Goal: Task Accomplishment & Management: Manage account settings

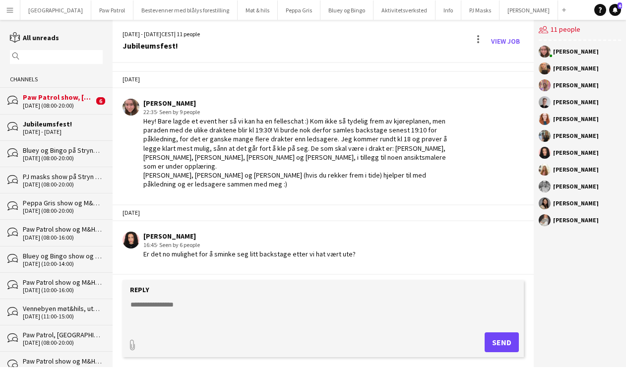
scroll to position [24, 0]
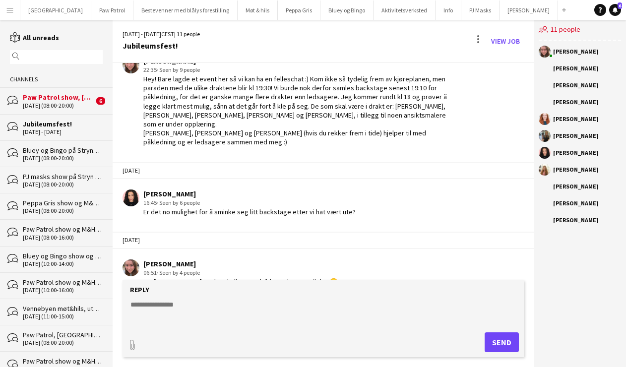
scroll to position [51, 0]
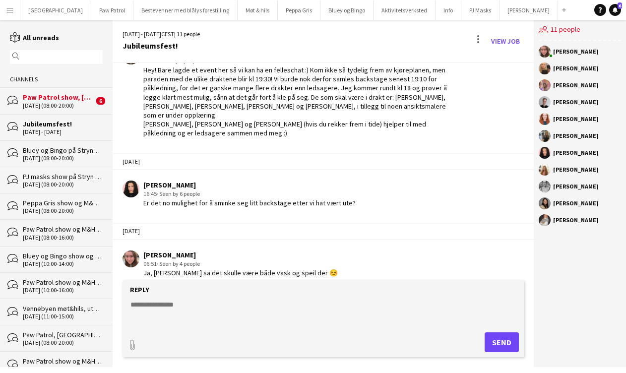
click at [54, 98] on div "Paw Patrol show, [GEOGRAPHIC_DATA], [DATE]" at bounding box center [58, 97] width 71 height 9
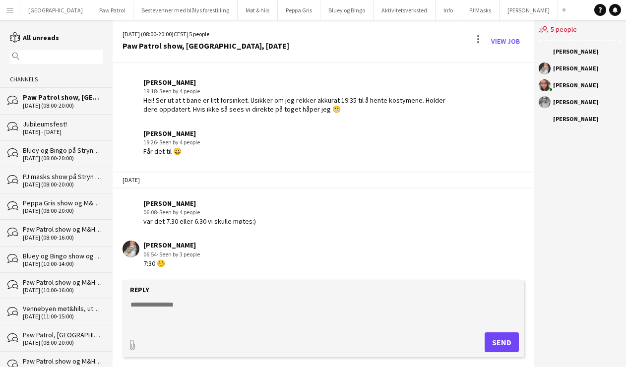
scroll to position [1474, 0]
click at [91, 10] on button "Paw Patrol Close" at bounding box center [112, 9] width 42 height 19
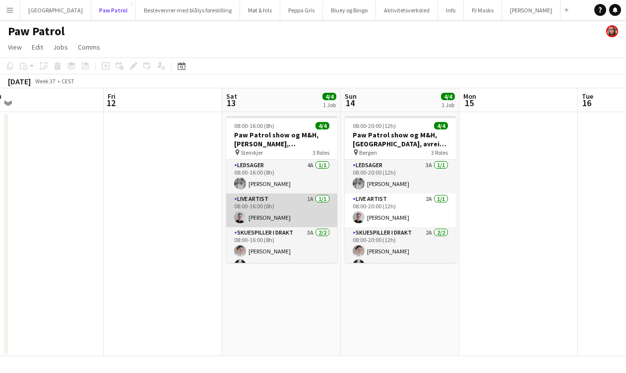
scroll to position [12, 0]
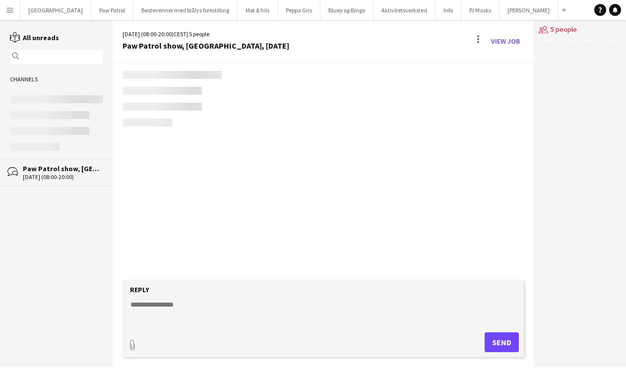
scroll to position [1474, 0]
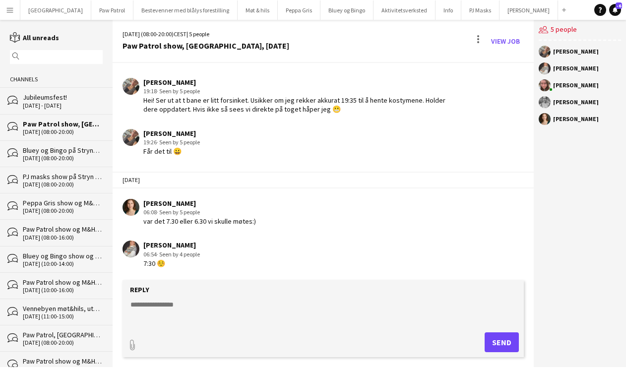
click at [6, 7] on app-icon "Menu" at bounding box center [10, 10] width 8 height 8
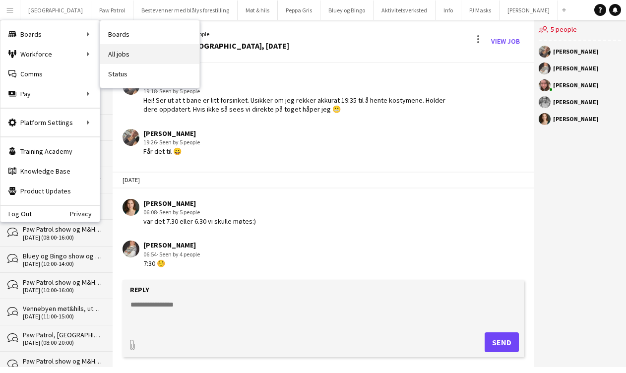
click at [123, 51] on link "All jobs" at bounding box center [149, 54] width 99 height 20
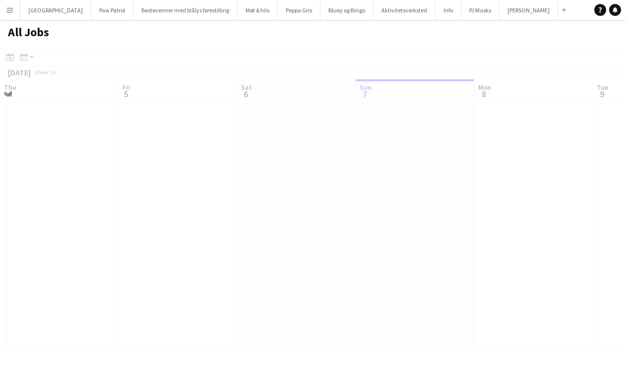
scroll to position [0, 237]
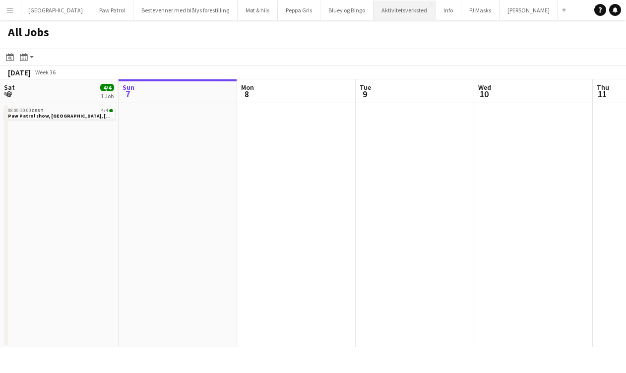
click at [373, 14] on button "Aktivitetsverksted Close" at bounding box center [404, 9] width 62 height 19
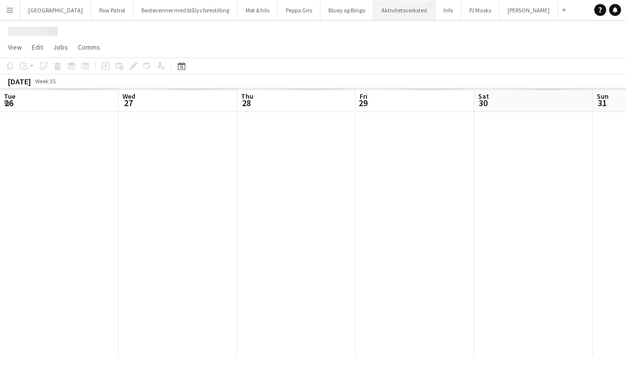
scroll to position [0, 341]
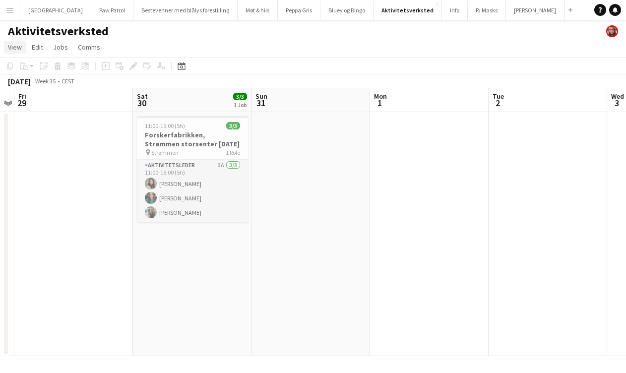
click at [20, 49] on span "View" at bounding box center [15, 47] width 14 height 9
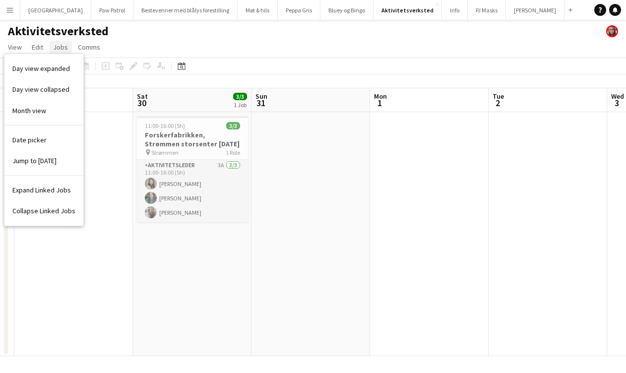
click at [59, 48] on span "Jobs" at bounding box center [60, 47] width 15 height 9
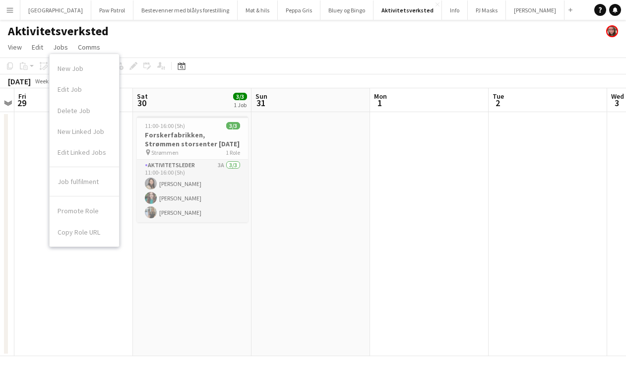
click at [64, 60] on div "New Job Edit Job Delete Job New Linked Job Edit Linked Jobs" at bounding box center [84, 112] width 69 height 109
click at [21, 50] on span "View" at bounding box center [15, 47] width 14 height 9
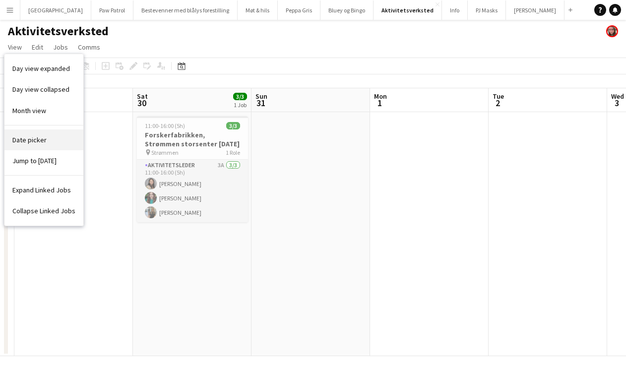
click at [34, 141] on span "Date picker" at bounding box center [29, 139] width 34 height 9
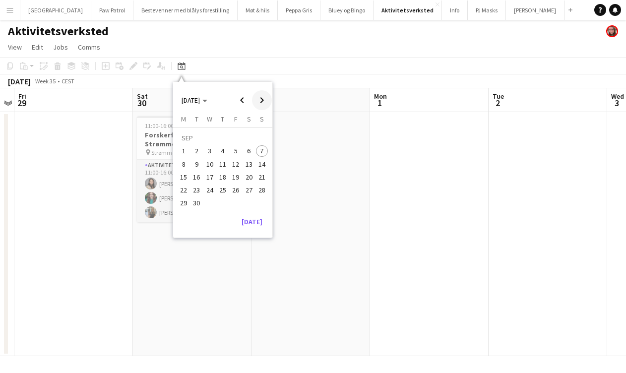
click at [262, 99] on span "Next month" at bounding box center [262, 100] width 20 height 20
click at [251, 152] on span "6" at bounding box center [249, 151] width 12 height 12
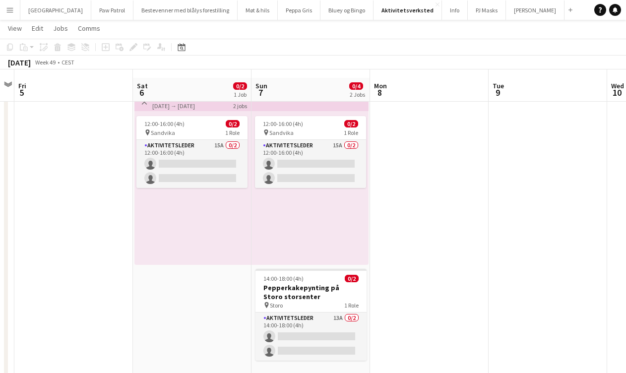
scroll to position [34, 0]
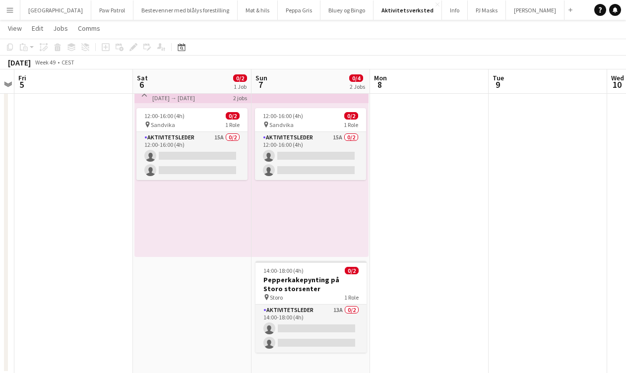
click at [173, 290] on app-date-cell "Toggle View Pepperkakepynting på Sandvika storsenter 06-12-2025 → 07-12-2025 0/…" at bounding box center [192, 225] width 118 height 296
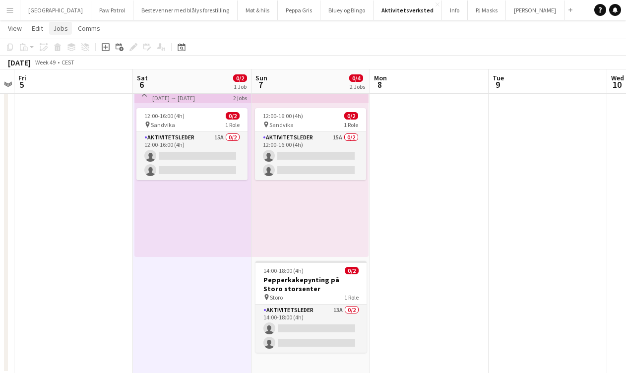
click at [64, 30] on span "Jobs" at bounding box center [60, 28] width 15 height 9
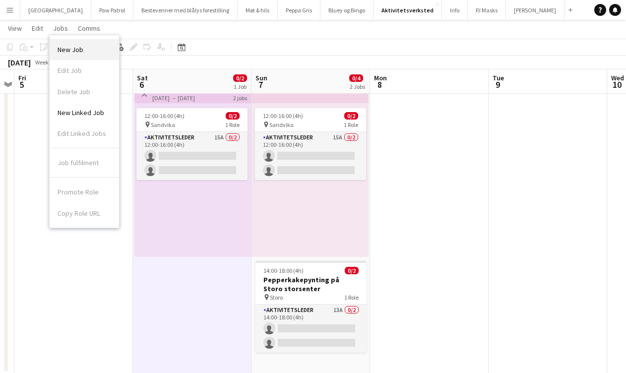
click at [70, 56] on link "New Job" at bounding box center [84, 49] width 69 height 21
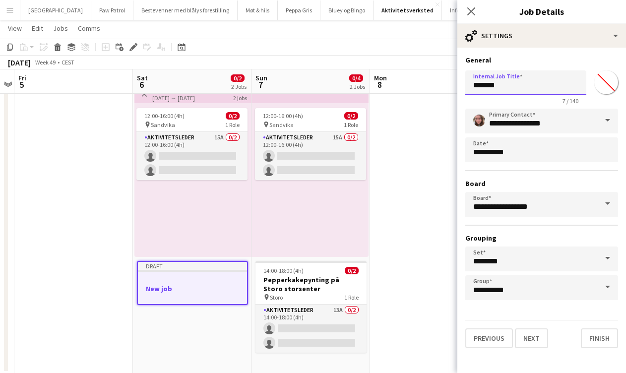
drag, startPoint x: 515, startPoint y: 88, endPoint x: 422, endPoint y: 84, distance: 92.8
click at [422, 84] on body "Menu Boards Boards Boards All jobs Status Workforce Workforce My Workforce Recr…" at bounding box center [313, 169] width 626 height 407
type input "*"
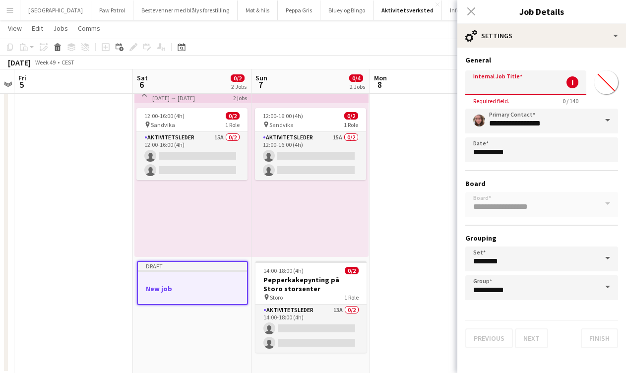
type input "*"
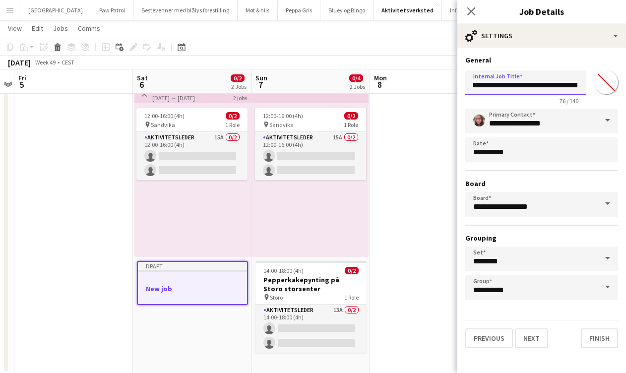
scroll to position [0, 158]
type input "**********"
click at [531, 337] on button "Next" at bounding box center [531, 338] width 33 height 20
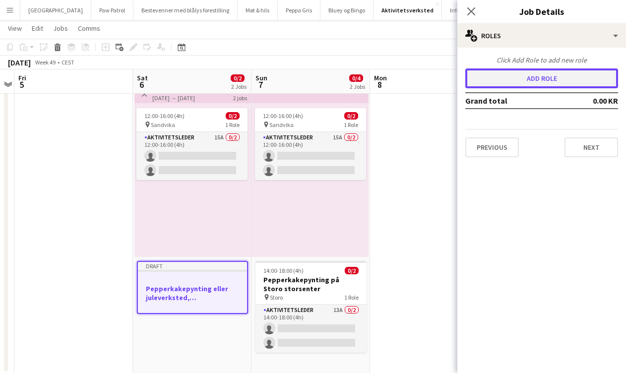
click at [521, 73] on button "Add role" at bounding box center [541, 78] width 153 height 20
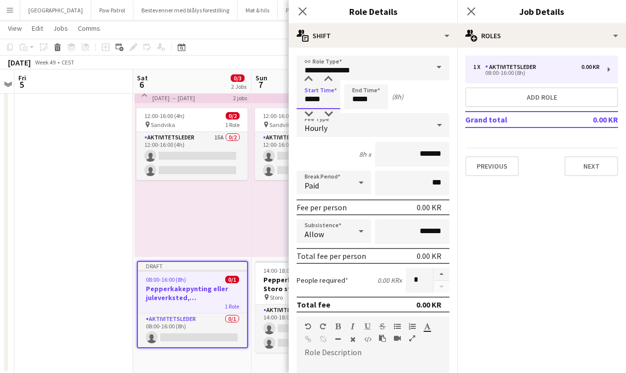
drag, startPoint x: 320, startPoint y: 101, endPoint x: 266, endPoint y: 98, distance: 54.6
click at [266, 98] on body "Menu Boards Boards Boards All jobs Status Workforce Workforce My Workforce Recr…" at bounding box center [313, 169] width 626 height 407
type input "*****"
click at [410, 104] on div "Start Time ***** End Time ***** (5h)" at bounding box center [372, 96] width 153 height 25
click at [403, 123] on div "Hourly" at bounding box center [362, 125] width 133 height 24
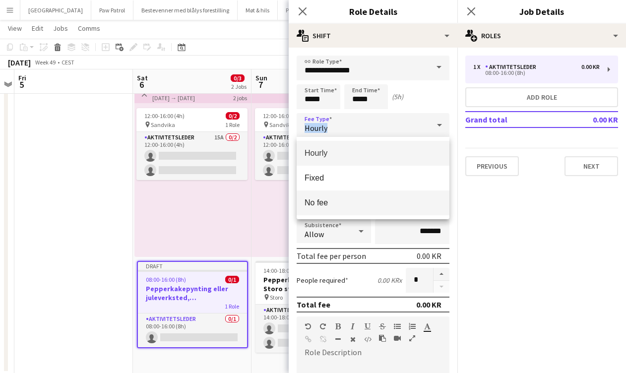
click at [366, 204] on span "No fee" at bounding box center [372, 202] width 137 height 9
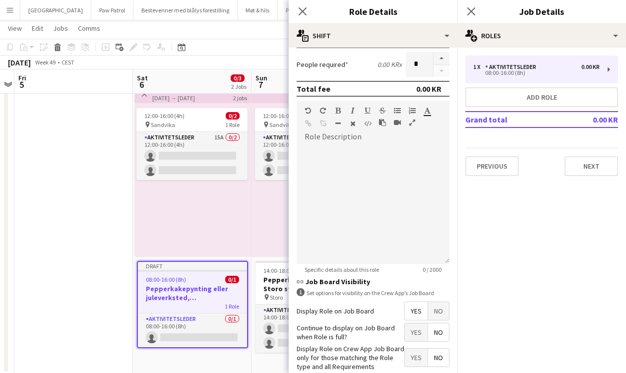
scroll to position [196, 0]
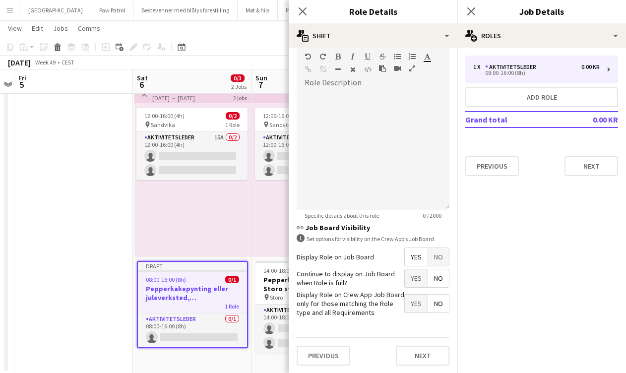
click at [412, 272] on span "Yes" at bounding box center [415, 278] width 23 height 18
click at [416, 362] on button "Next" at bounding box center [423, 355] width 54 height 20
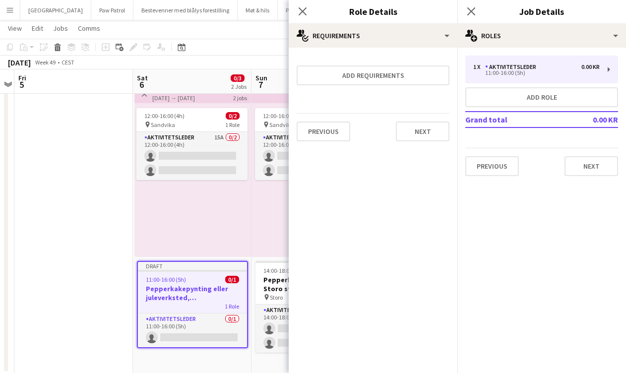
scroll to position [0, 0]
click at [427, 127] on button "Next" at bounding box center [423, 131] width 54 height 20
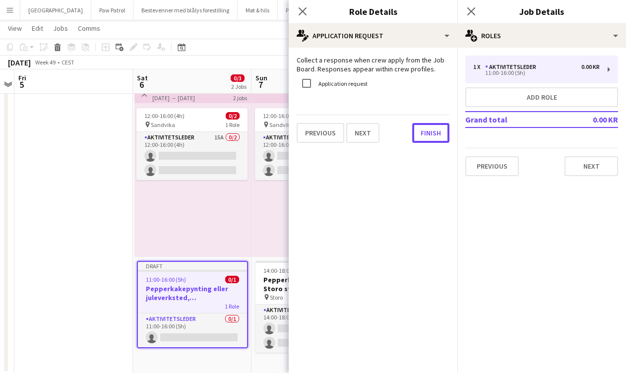
click at [427, 127] on button "Finish" at bounding box center [430, 133] width 37 height 20
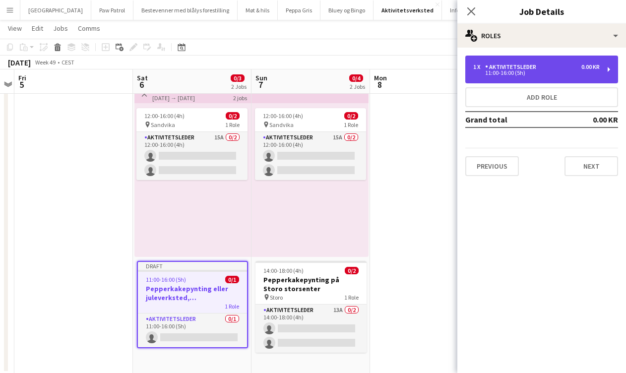
click at [547, 71] on div "11:00-16:00 (5h)" at bounding box center [536, 72] width 126 height 5
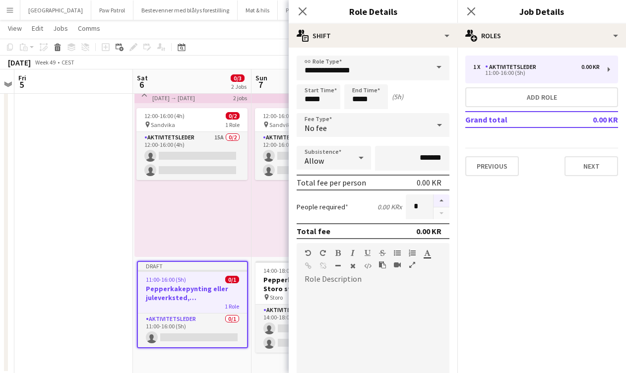
click at [441, 203] on button "button" at bounding box center [441, 200] width 16 height 13
type input "*"
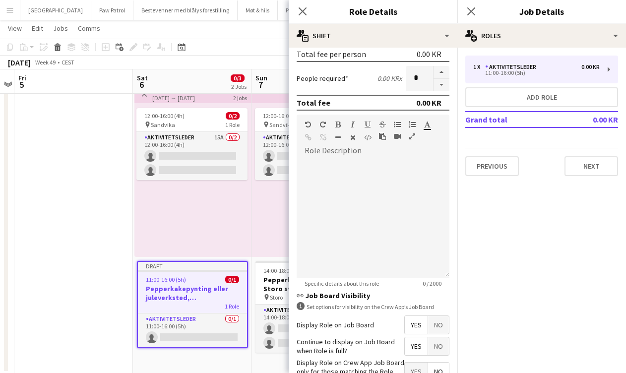
scroll to position [196, 0]
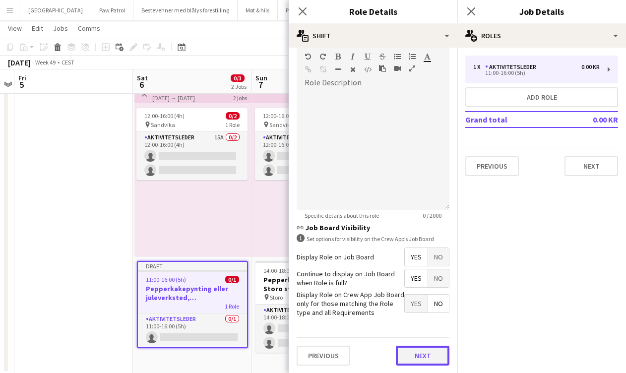
click at [427, 360] on button "Next" at bounding box center [423, 355] width 54 height 20
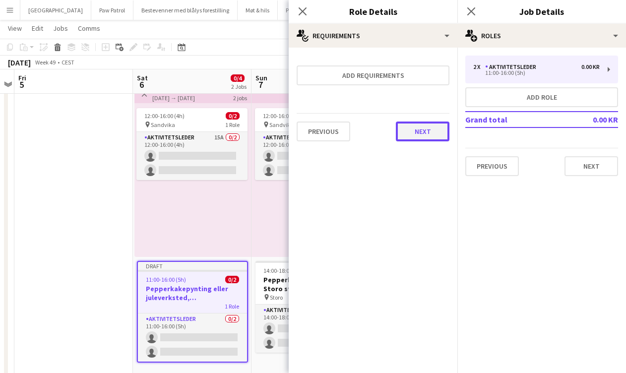
click at [426, 136] on button "Next" at bounding box center [423, 131] width 54 height 20
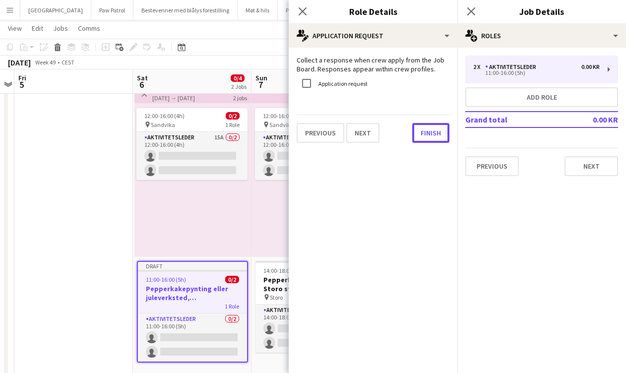
click at [426, 136] on button "Finish" at bounding box center [430, 133] width 37 height 20
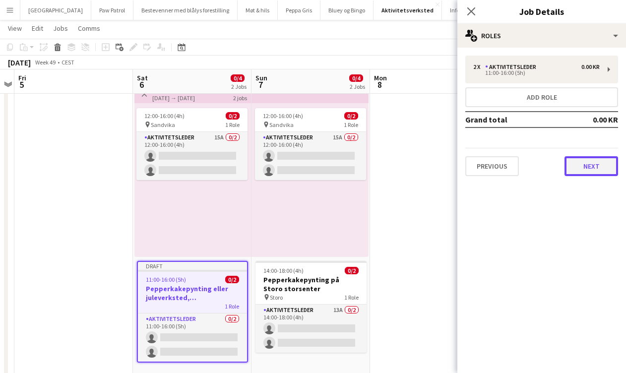
click at [578, 158] on button "Next" at bounding box center [591, 166] width 54 height 20
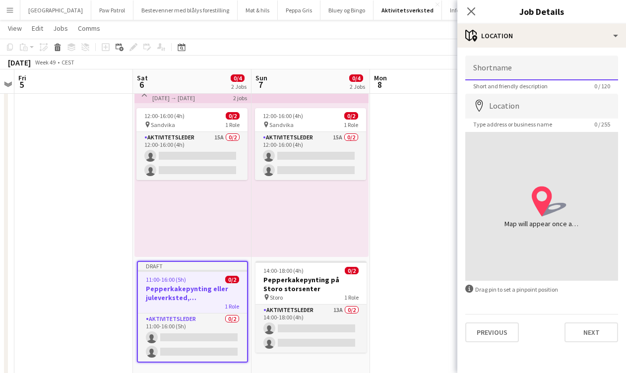
click at [520, 63] on input "Shortname" at bounding box center [541, 68] width 153 height 25
type input "**********"
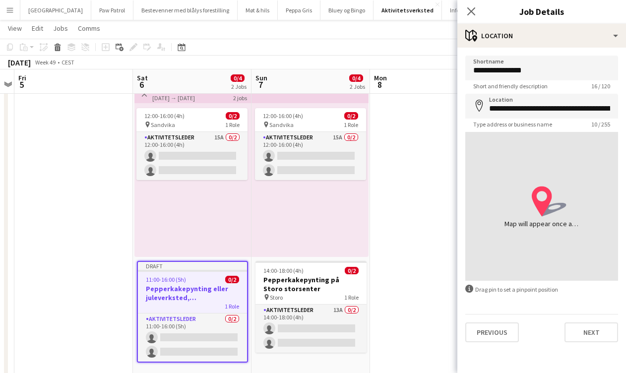
type input "**********"
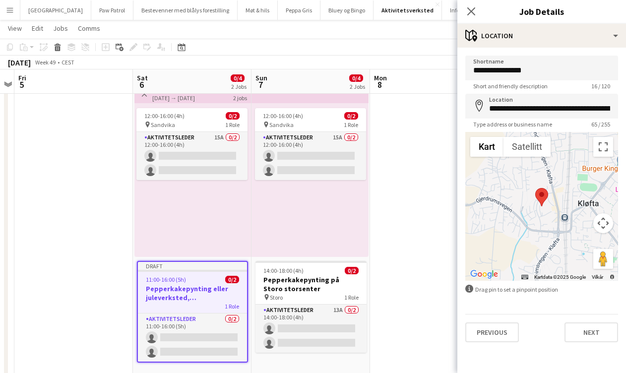
click at [586, 321] on div "Previous Next" at bounding box center [541, 328] width 153 height 28
click at [586, 330] on button "Next" at bounding box center [591, 332] width 54 height 20
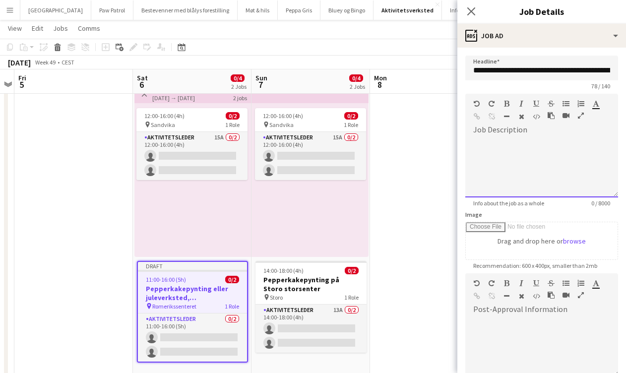
click at [522, 171] on div at bounding box center [541, 167] width 153 height 59
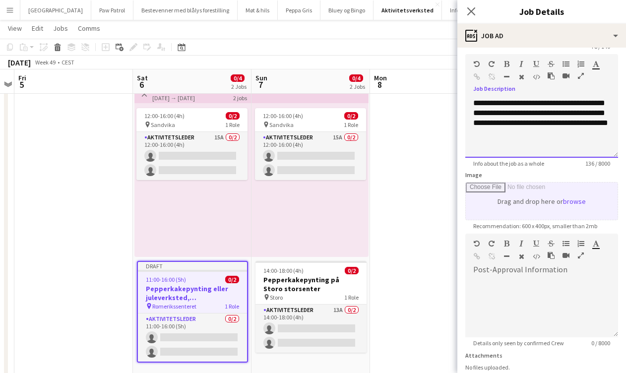
scroll to position [117, 0]
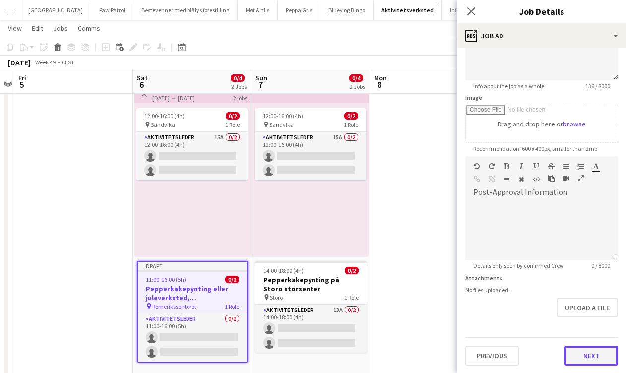
click at [594, 357] on button "Next" at bounding box center [591, 355] width 54 height 20
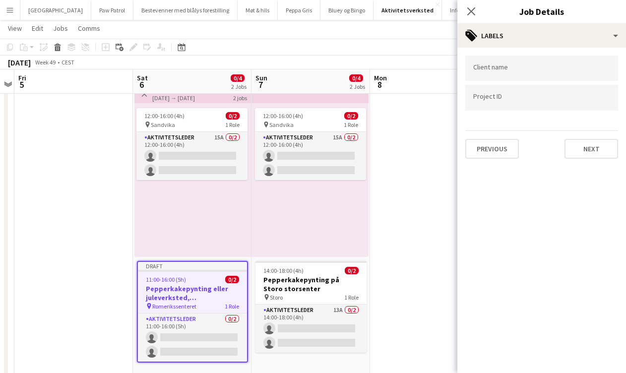
scroll to position [0, 0]
click at [596, 146] on button "Next" at bounding box center [591, 149] width 54 height 20
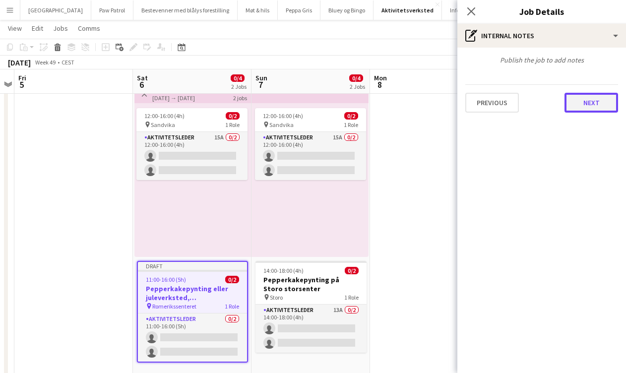
click at [596, 106] on button "Next" at bounding box center [591, 103] width 54 height 20
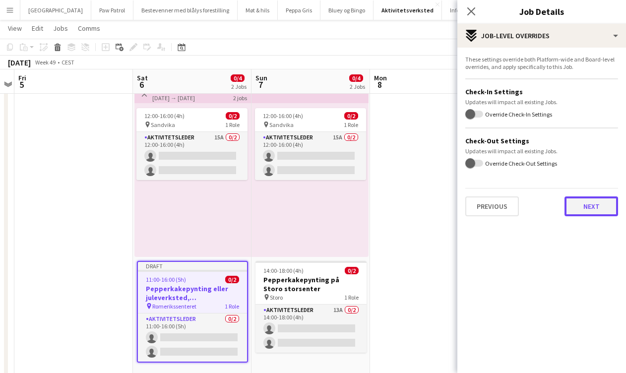
click at [590, 204] on button "Next" at bounding box center [591, 206] width 54 height 20
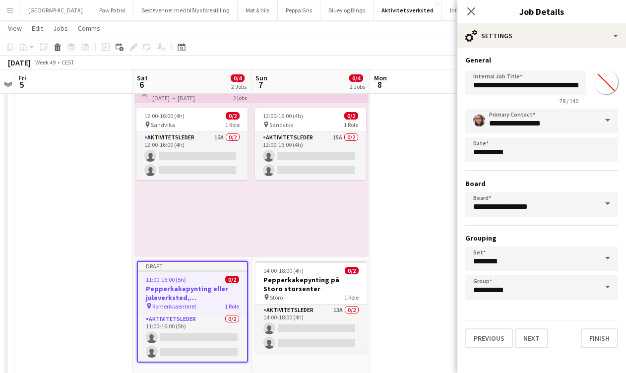
scroll to position [42, 0]
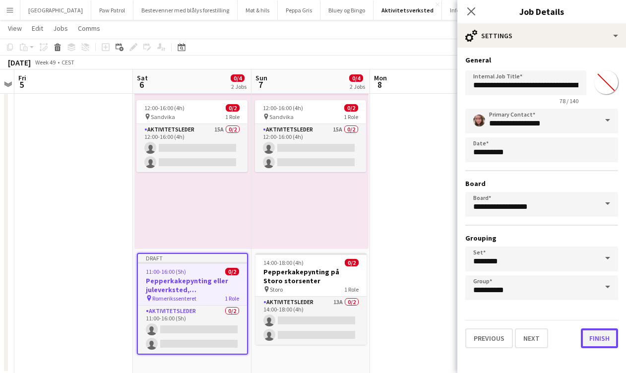
click at [595, 335] on button "Finish" at bounding box center [598, 338] width 37 height 20
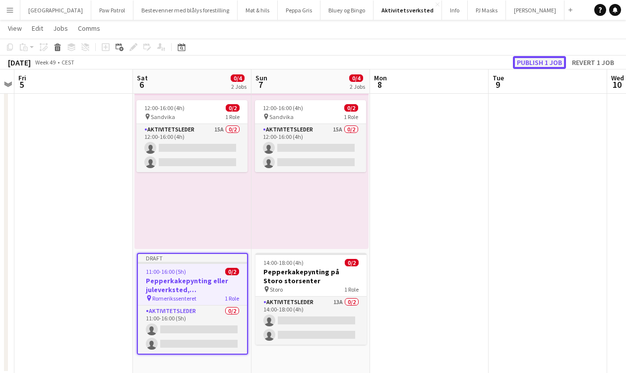
click at [534, 62] on button "Publish 1 job" at bounding box center [539, 62] width 53 height 13
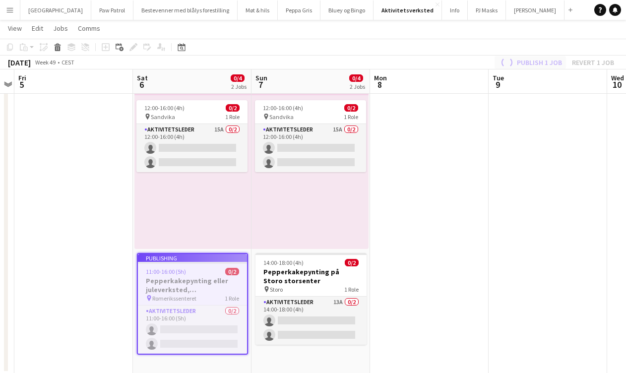
scroll to position [34, 0]
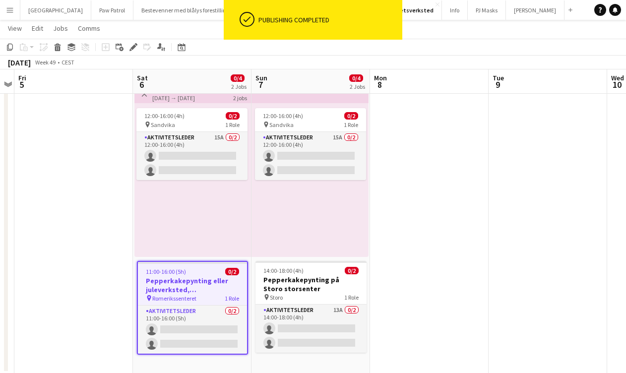
click at [12, 8] on app-icon "Menu" at bounding box center [10, 10] width 8 height 8
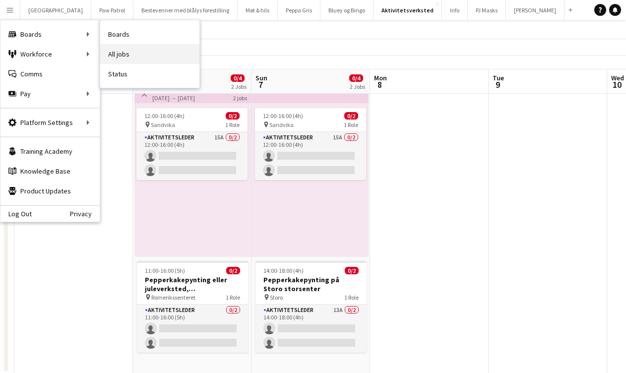
click at [118, 50] on link "All jobs" at bounding box center [149, 54] width 99 height 20
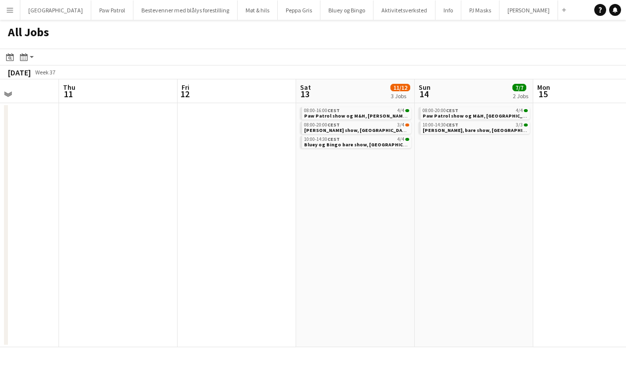
scroll to position [0, 297]
click at [322, 132] on span "Peppa Gris show, Ålesund, fly fredag kveld" at bounding box center [376, 130] width 146 height 6
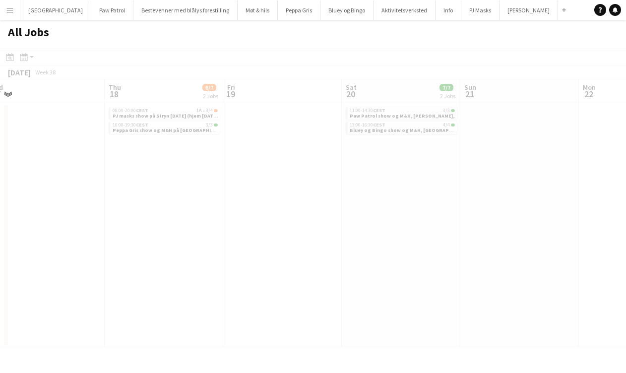
scroll to position [0, 439]
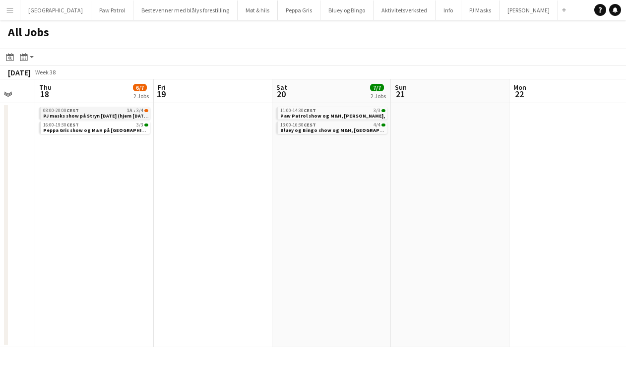
click at [117, 114] on span "PJ masks show på Stryn 18. sept (hjem 19. sept)," at bounding box center [97, 116] width 109 height 6
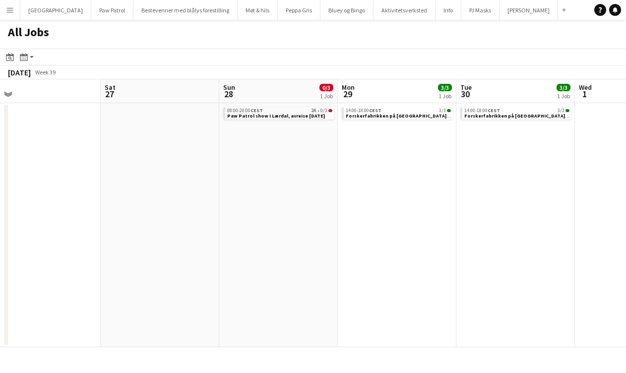
scroll to position [0, 255]
click at [283, 114] on span "Paw Patrol show i Lærdal, avreise lørdag 27. sept" at bounding box center [276, 116] width 98 height 6
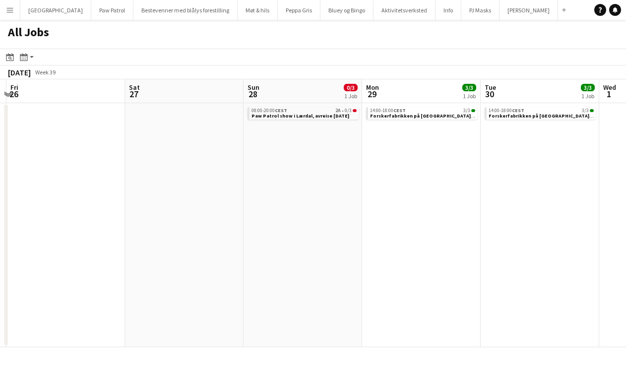
scroll to position [0, 229]
click at [286, 115] on span "Paw Patrol show i Lærdal, avreise lørdag 27. sept" at bounding box center [302, 116] width 98 height 6
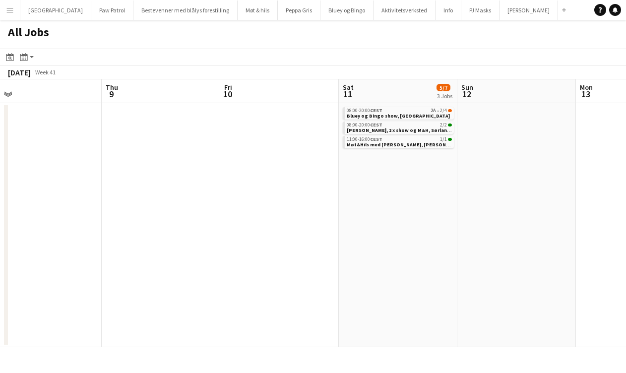
scroll to position [0, 258]
click at [381, 113] on span "Bluey og Bingo show, [PERSON_NAME][GEOGRAPHIC_DATA]" at bounding box center [394, 116] width 103 height 6
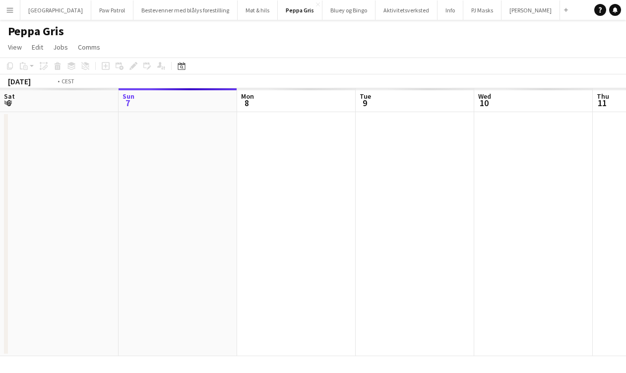
scroll to position [0, 341]
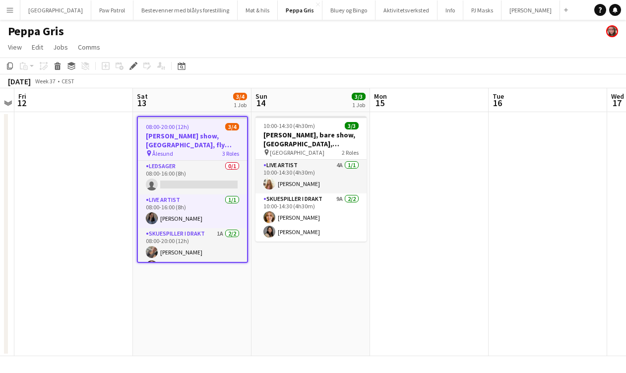
click at [11, 10] on app-icon "Menu" at bounding box center [10, 10] width 8 height 8
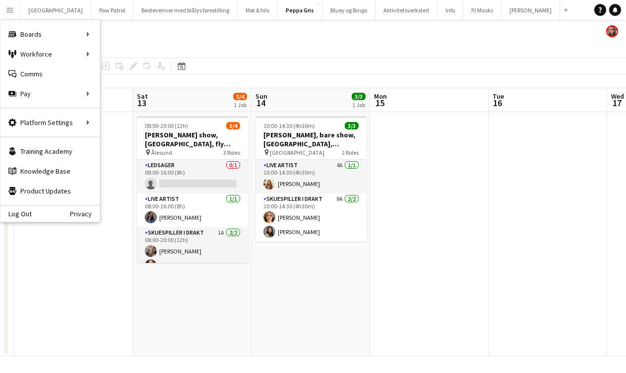
click at [117, 76] on div "September 2025 Week 37 • CEST" at bounding box center [313, 81] width 626 height 14
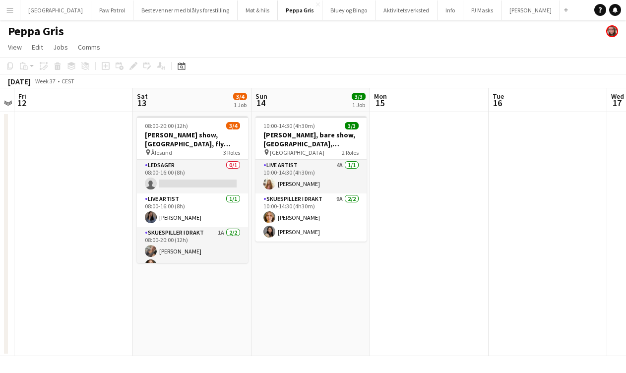
click at [14, 10] on button "Menu" at bounding box center [10, 10] width 20 height 20
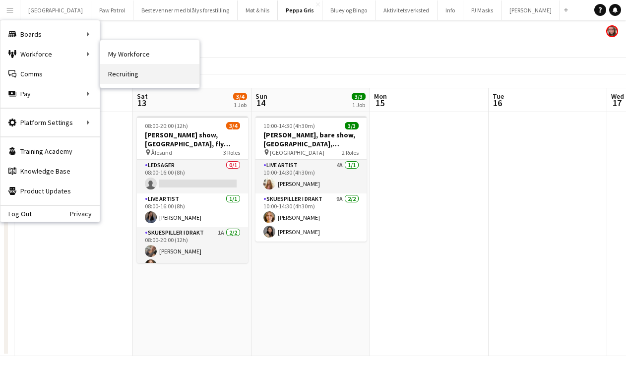
click at [117, 70] on link "Recruiting" at bounding box center [149, 74] width 99 height 20
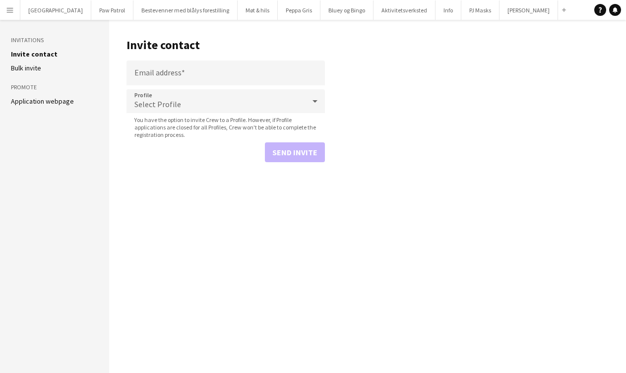
click at [39, 70] on link "Bulk invite" at bounding box center [26, 67] width 30 height 9
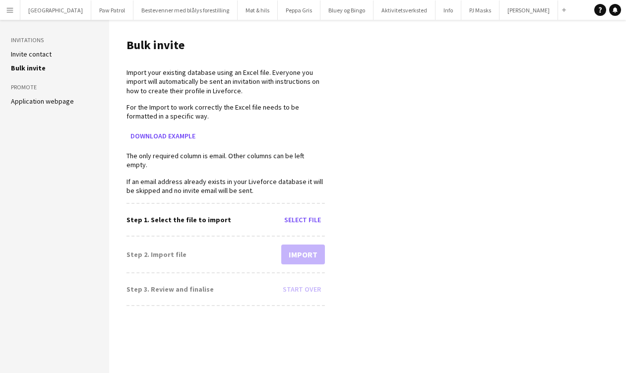
click at [64, 98] on link "Application webpage" at bounding box center [42, 101] width 63 height 9
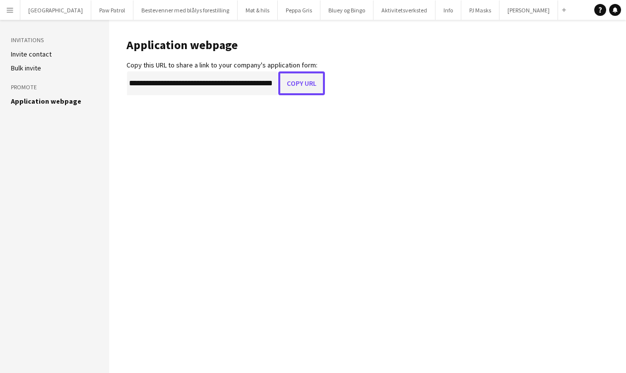
click at [294, 90] on button "Copy URL" at bounding box center [301, 83] width 47 height 24
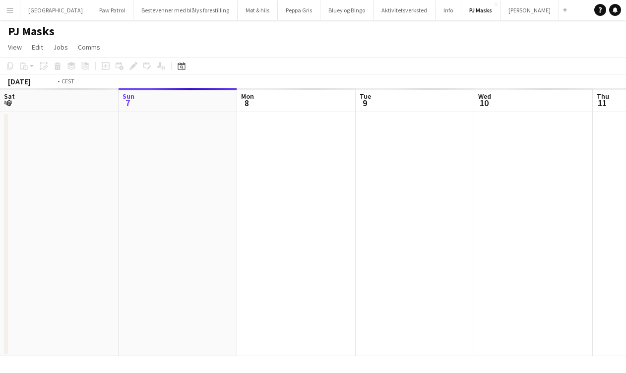
scroll to position [0, 341]
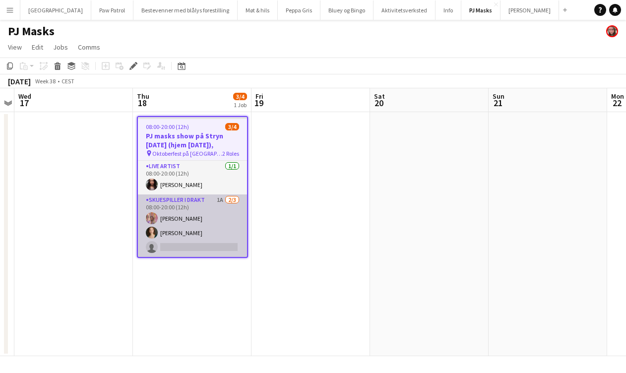
click at [187, 206] on app-card-role "Skuespiller i drakt 1A 2/3 08:00-20:00 (12h) Sacha Perez Nielsen Helene Odner s…" at bounding box center [192, 225] width 109 height 62
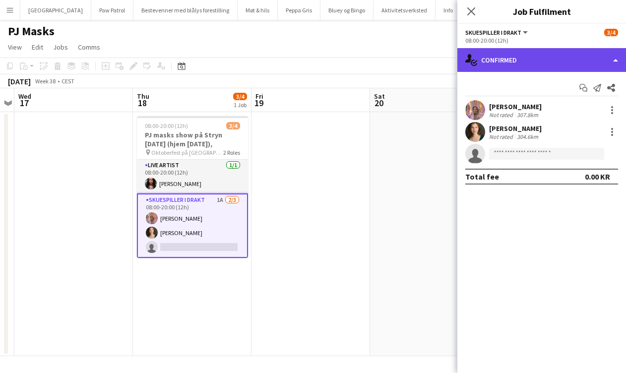
click at [500, 58] on div "single-neutral-actions-check-2 Confirmed" at bounding box center [541, 60] width 169 height 24
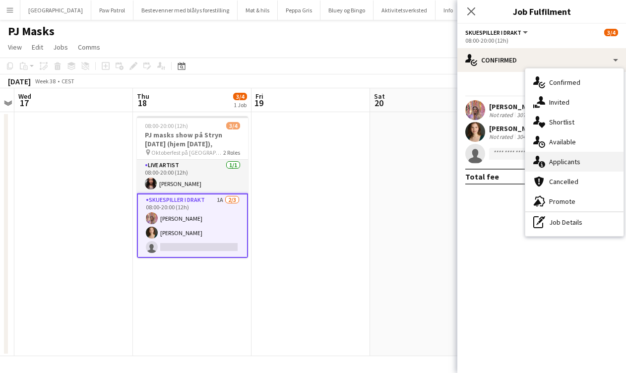
click at [574, 161] on span "Applicants" at bounding box center [564, 161] width 31 height 9
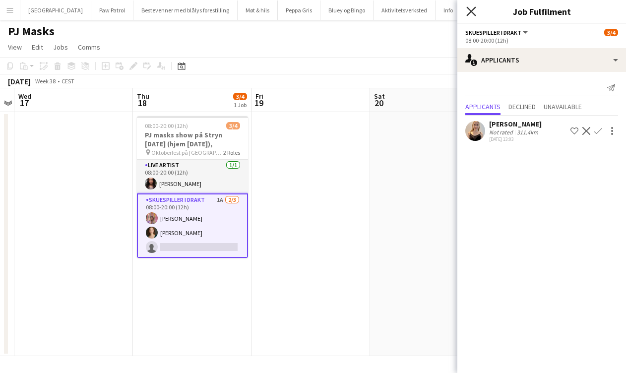
click at [473, 12] on icon "Close pop-in" at bounding box center [470, 10] width 9 height 9
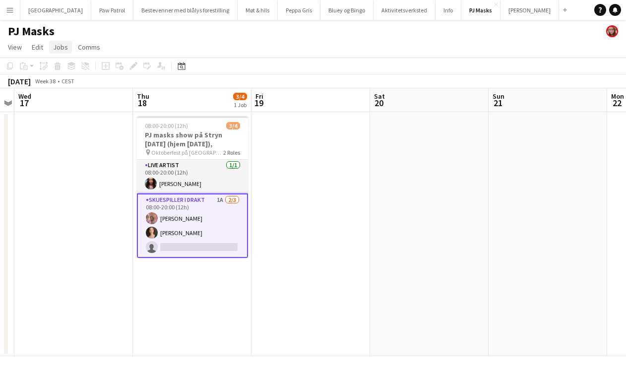
click at [62, 52] on link "Jobs" at bounding box center [60, 47] width 23 height 13
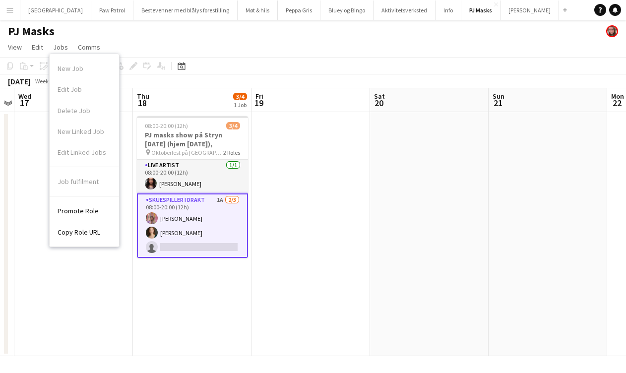
click at [191, 197] on app-card-role "Skuespiller i drakt 1A 2/3 08:00-20:00 (12h) Sacha Perez Nielsen Helene Odner s…" at bounding box center [192, 225] width 111 height 64
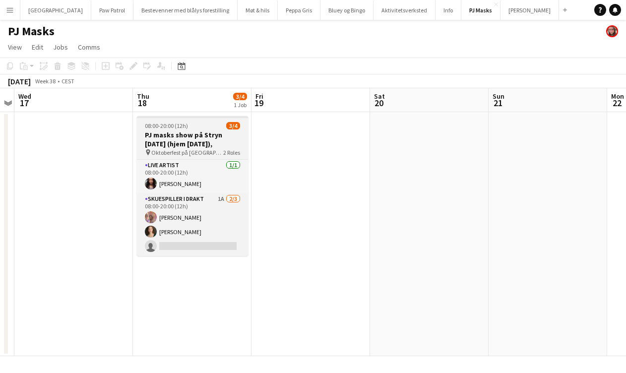
click at [191, 121] on app-job-card "08:00-20:00 (12h) 3/4 PJ masks show på Stryn 18. sept (hjem 19. sept), pin Okto…" at bounding box center [192, 186] width 111 height 140
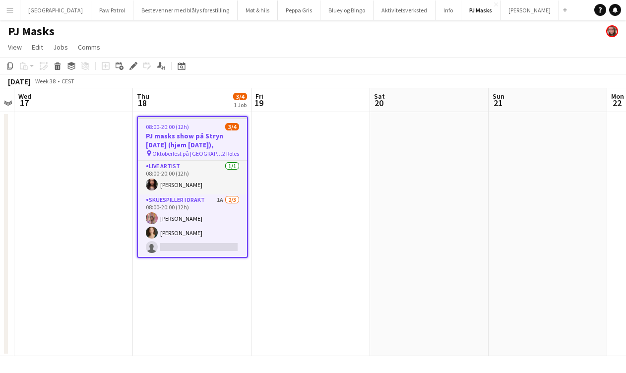
click at [64, 54] on app-page-menu "View Day view expanded Day view collapsed Month view Date picker Jump to today …" at bounding box center [313, 48] width 626 height 19
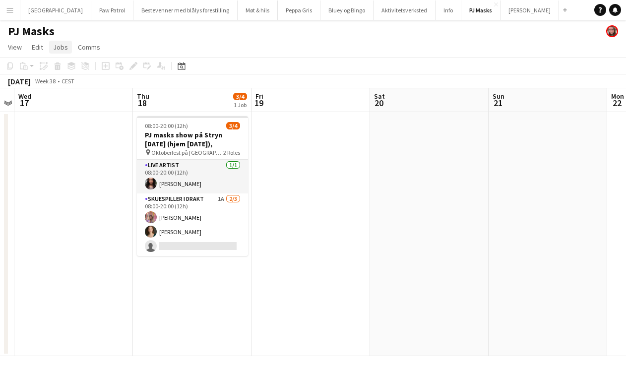
click at [61, 46] on span "Jobs" at bounding box center [60, 47] width 15 height 9
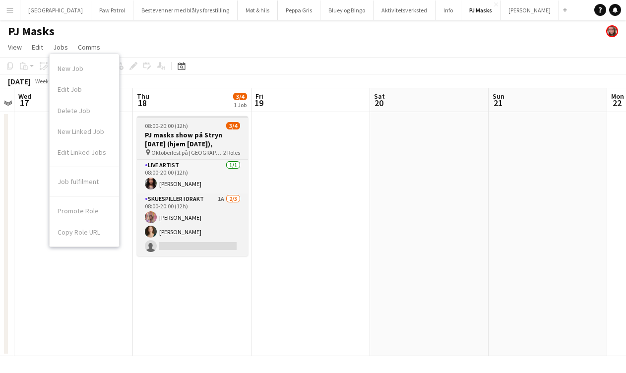
scroll to position [0, 341]
click at [184, 132] on h3 "PJ masks show på Stryn 18. sept (hjem 19. sept)," at bounding box center [192, 139] width 111 height 18
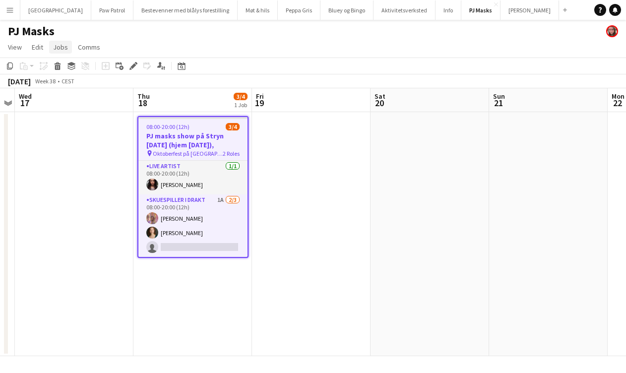
click at [66, 48] on span "Jobs" at bounding box center [60, 47] width 15 height 9
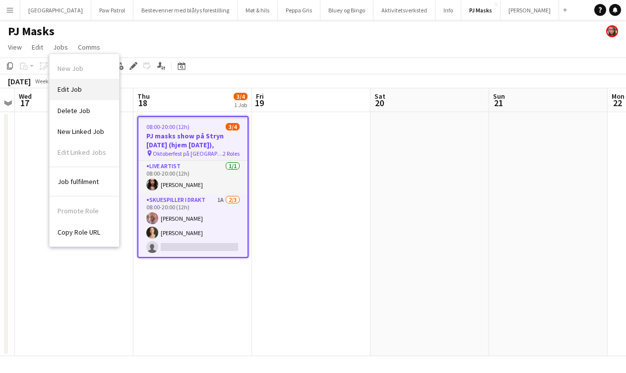
click at [80, 93] on span "Edit Job" at bounding box center [70, 89] width 24 height 9
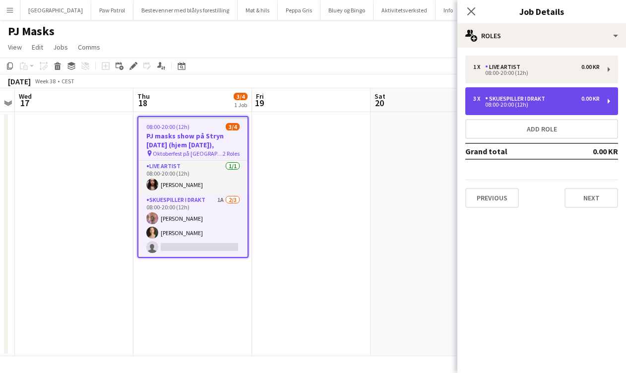
click at [537, 97] on div "Skuespiller i drakt" at bounding box center [517, 98] width 64 height 7
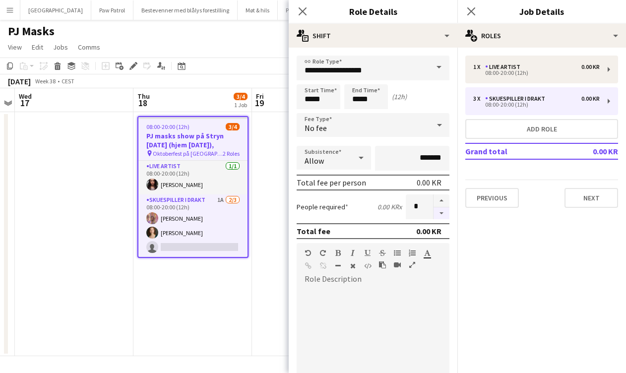
click at [444, 213] on button "button" at bounding box center [441, 213] width 16 height 12
type input "*"
click at [303, 14] on icon "Close pop-in" at bounding box center [301, 10] width 9 height 9
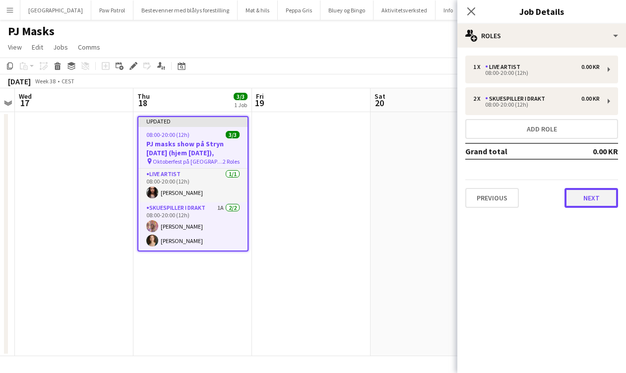
click at [579, 203] on button "Next" at bounding box center [591, 198] width 54 height 20
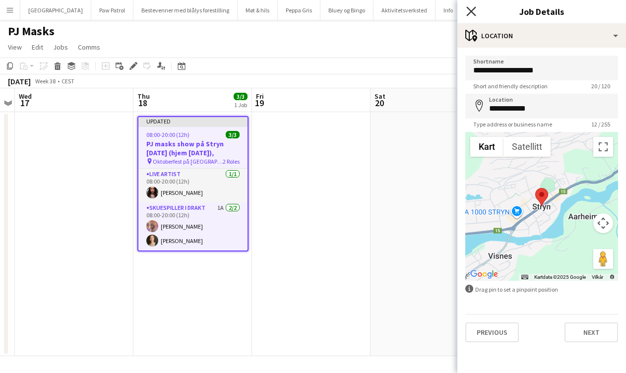
click at [470, 7] on icon "Close pop-in" at bounding box center [470, 10] width 9 height 9
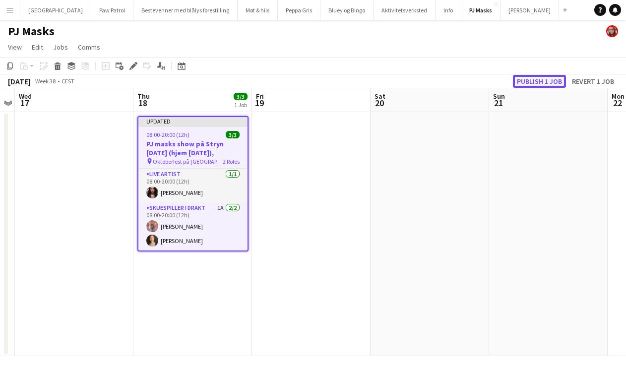
click at [542, 79] on button "Publish 1 job" at bounding box center [539, 81] width 53 height 13
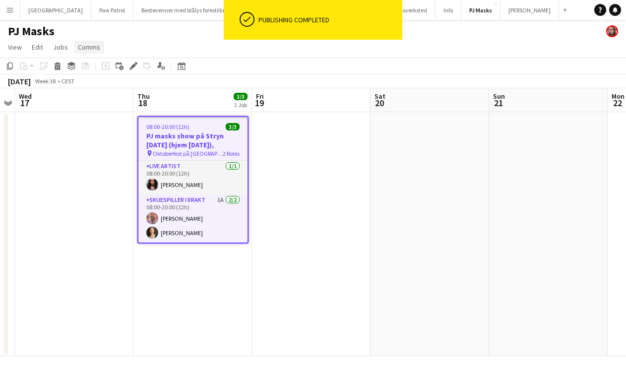
click at [89, 45] on span "Comms" at bounding box center [89, 47] width 22 height 9
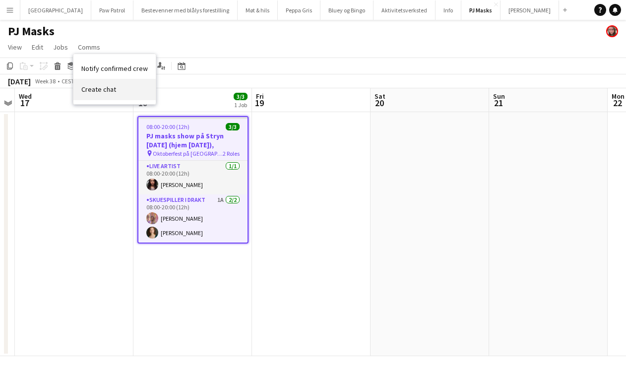
click at [98, 92] on span "Create chat" at bounding box center [98, 89] width 35 height 9
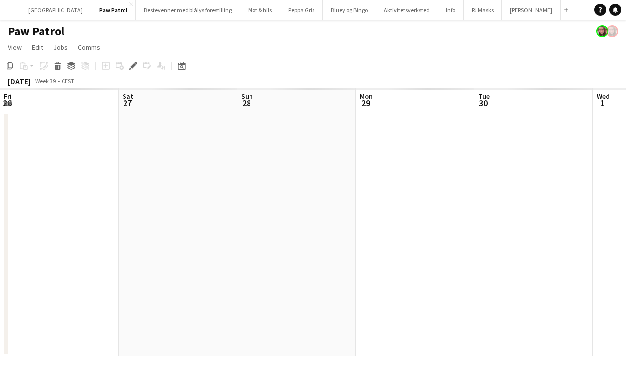
scroll to position [0, 341]
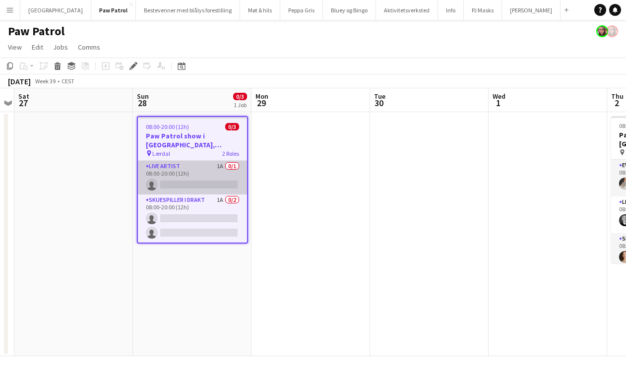
click at [195, 166] on app-card-role "Live artist 1A 0/1 08:00-20:00 (12h) single-neutral-actions" at bounding box center [192, 178] width 109 height 34
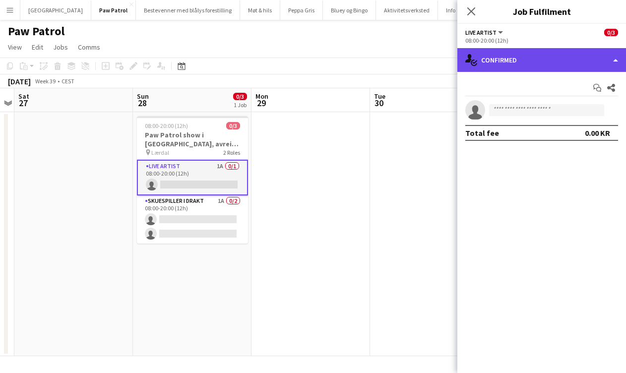
click at [513, 67] on div "single-neutral-actions-check-2 Confirmed" at bounding box center [541, 60] width 169 height 24
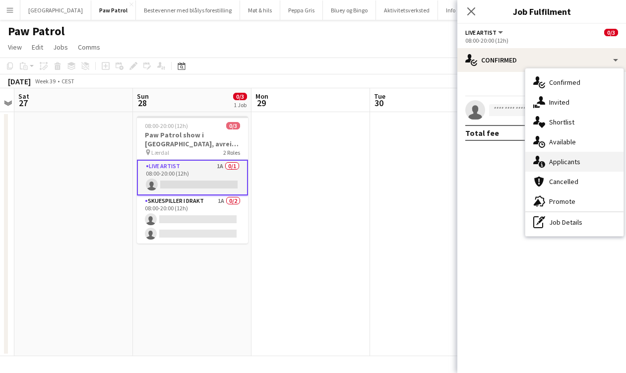
click at [574, 167] on div "single-neutral-actions-information Applicants" at bounding box center [574, 162] width 98 height 20
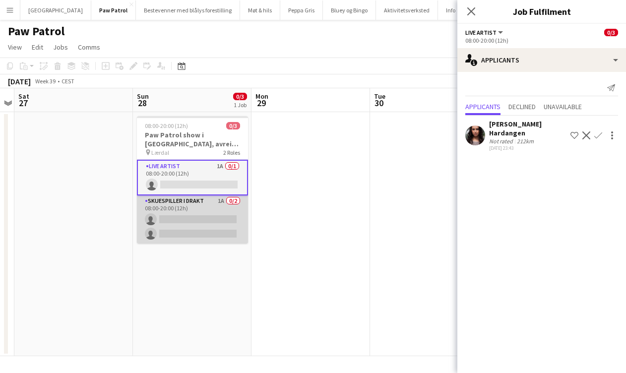
click at [197, 209] on app-card-role "Skuespiller i drakt 1A 0/2 08:00-20:00 (12h) single-neutral-actions single-neut…" at bounding box center [192, 219] width 111 height 48
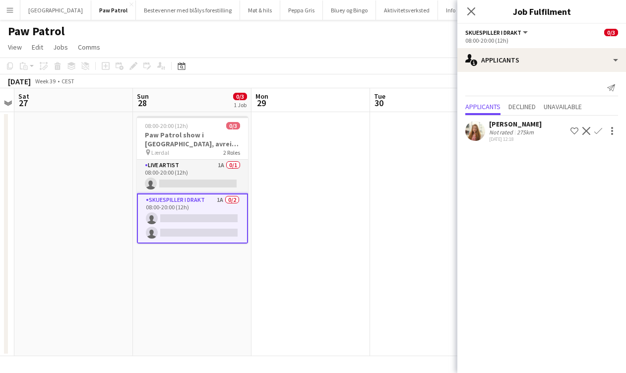
click at [599, 128] on app-icon "Confirm" at bounding box center [598, 131] width 8 height 8
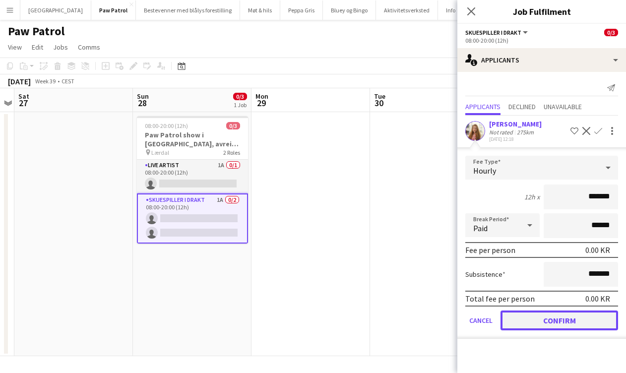
click at [550, 325] on button "Confirm" at bounding box center [558, 320] width 117 height 20
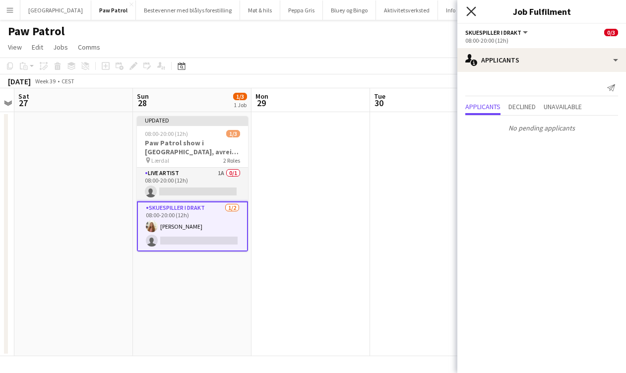
click at [471, 14] on icon "Close pop-in" at bounding box center [470, 10] width 9 height 9
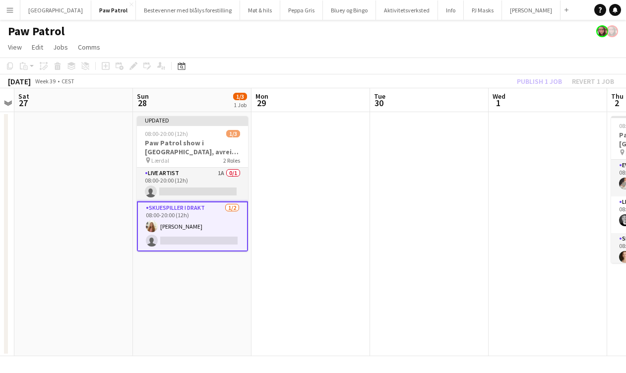
click at [532, 81] on div "Publish 1 job Revert 1 job" at bounding box center [565, 81] width 121 height 13
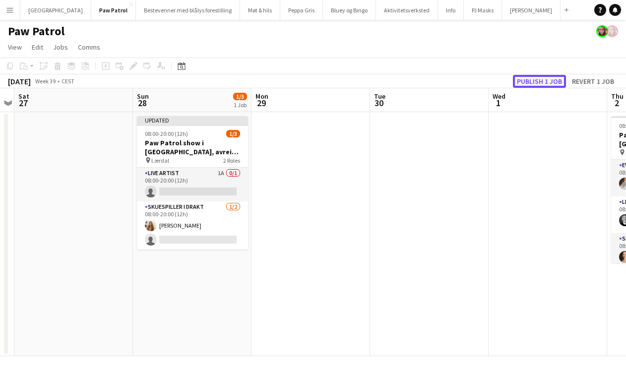
click at [532, 82] on button "Publish 1 job" at bounding box center [539, 81] width 53 height 13
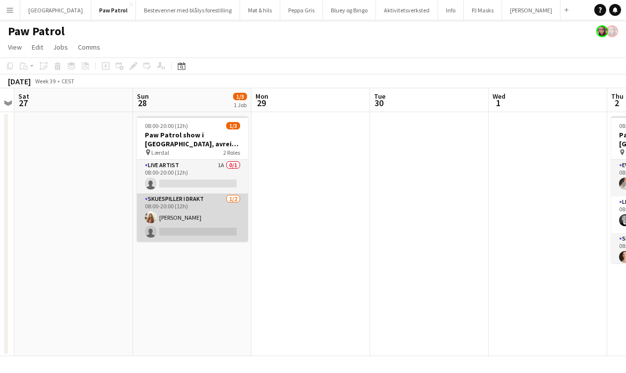
click at [203, 208] on app-card-role "Skuespiller i drakt 1/2 08:00-20:00 (12h) Solveig Eliassen single-neutral-actio…" at bounding box center [192, 217] width 111 height 48
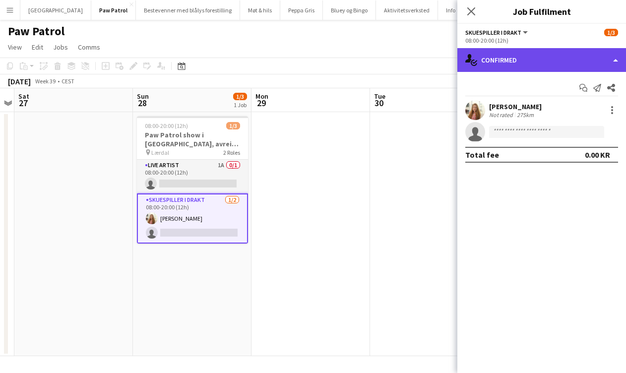
click at [518, 49] on div "single-neutral-actions-check-2 Confirmed" at bounding box center [541, 60] width 169 height 24
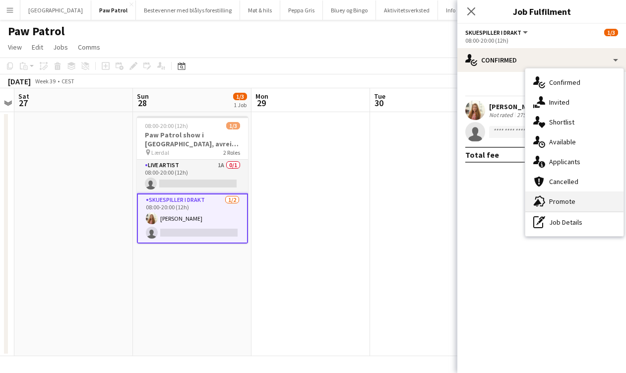
click at [562, 202] on span "Promote" at bounding box center [562, 201] width 26 height 9
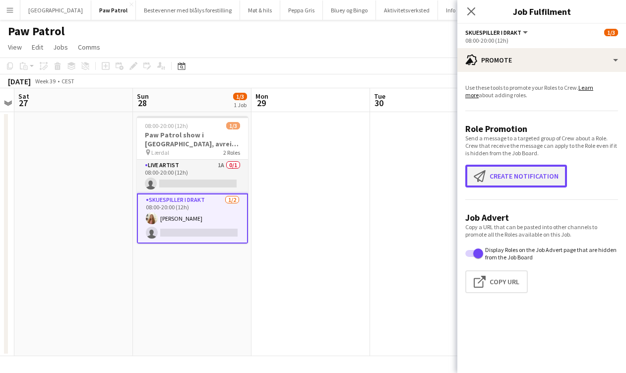
click at [550, 182] on button "Create notification Create notification" at bounding box center [516, 176] width 102 height 23
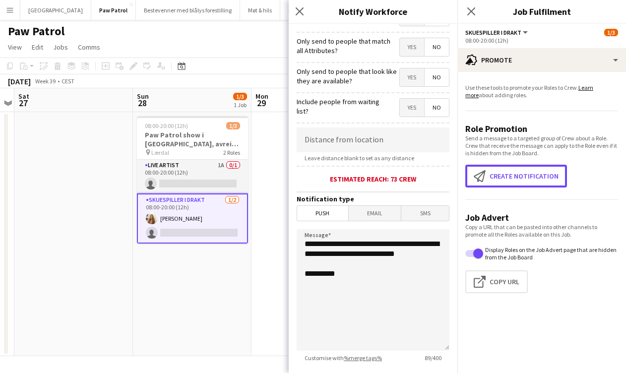
scroll to position [175, 0]
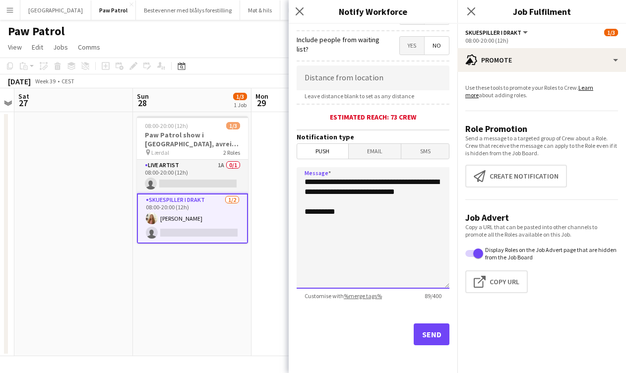
drag, startPoint x: 354, startPoint y: 208, endPoint x: 283, endPoint y: 176, distance: 78.6
click at [283, 176] on body "Menu Boards Boards Boards All jobs Status Workforce Workforce My Workforce Recr…" at bounding box center [313, 186] width 626 height 373
type textarea "**********"
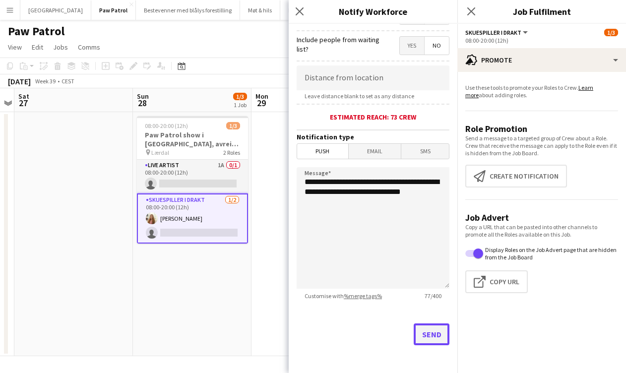
click at [428, 336] on button "Send" at bounding box center [431, 334] width 36 height 22
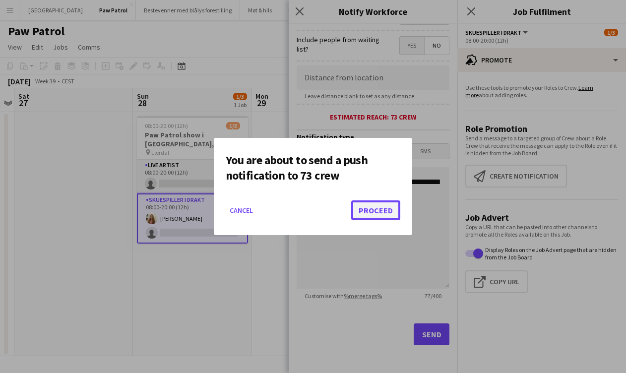
click at [376, 213] on button "Proceed" at bounding box center [375, 210] width 49 height 20
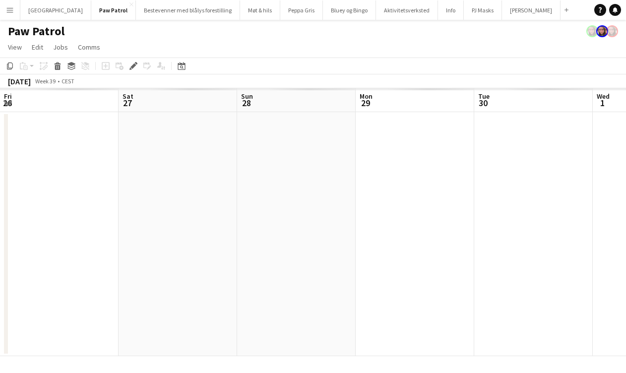
scroll to position [0, 341]
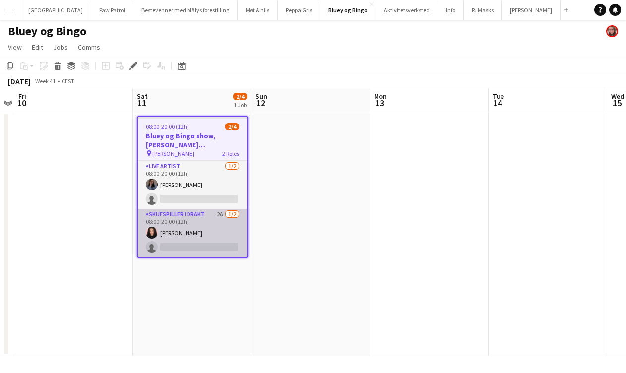
click at [188, 212] on app-card-role "Skuespiller i drakt 2A [DATE] 08:00-20:00 (12h) [PERSON_NAME] single-neutral-ac…" at bounding box center [192, 233] width 109 height 48
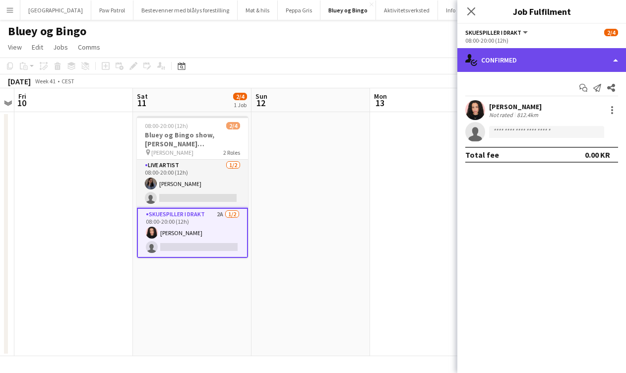
click at [542, 67] on div "single-neutral-actions-check-2 Confirmed" at bounding box center [541, 60] width 169 height 24
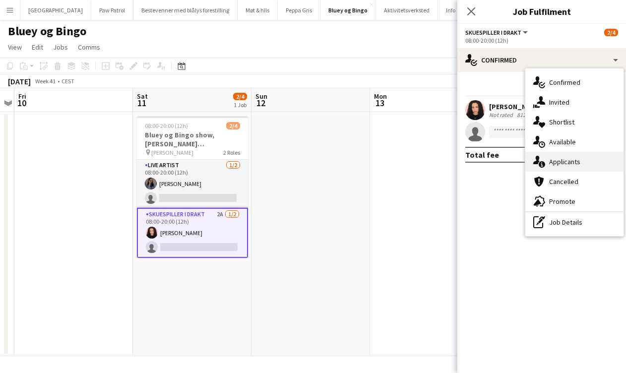
click at [568, 161] on span "Applicants" at bounding box center [564, 161] width 31 height 9
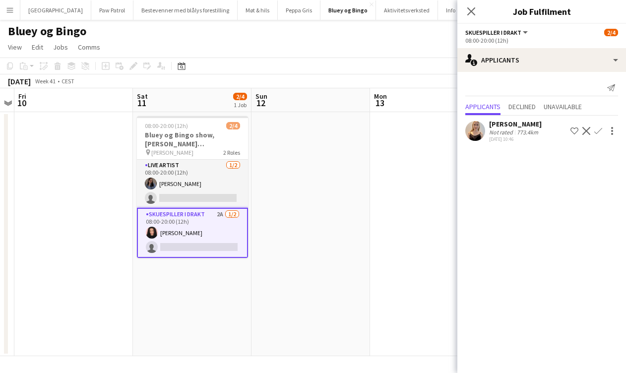
click at [597, 128] on app-icon "Confirm" at bounding box center [598, 131] width 8 height 8
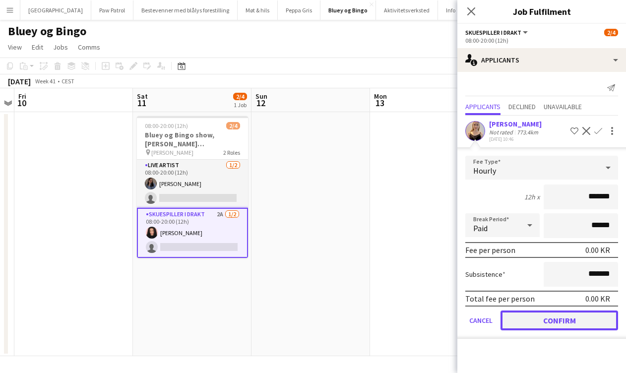
click at [548, 323] on button "Confirm" at bounding box center [558, 320] width 117 height 20
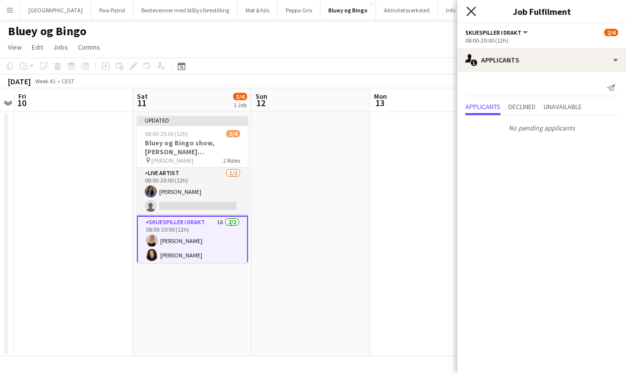
click at [472, 11] on icon "Close pop-in" at bounding box center [470, 10] width 9 height 9
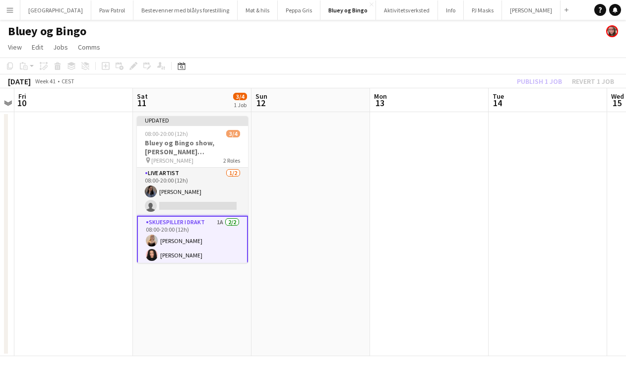
click at [541, 81] on div "Publish 1 job Revert 1 job" at bounding box center [565, 81] width 121 height 13
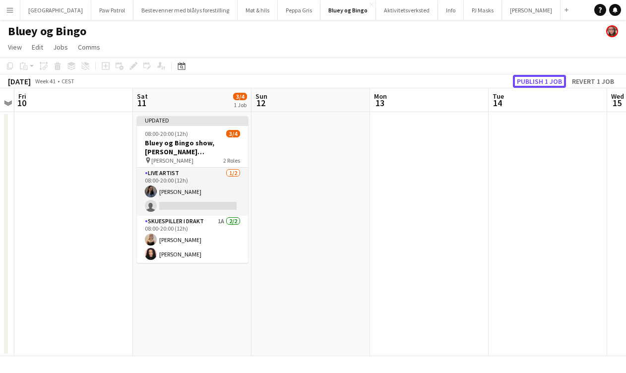
click at [541, 81] on button "Publish 1 job" at bounding box center [539, 81] width 53 height 13
